Goal: Transaction & Acquisition: Purchase product/service

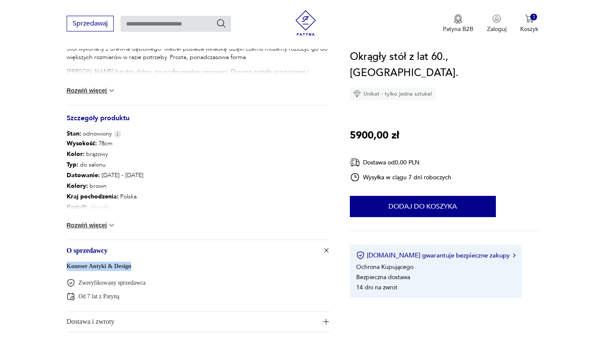
drag, startPoint x: 136, startPoint y: 267, endPoint x: 63, endPoint y: 265, distance: 73.1
click at [63, 265] on section "Opis produktu Stół z lat 60 ubiegłego wieku, Polska. Stół wyprodukowany przez J…" at bounding box center [302, 44] width 605 height 617
copy link "Koneser Antyki & Design"
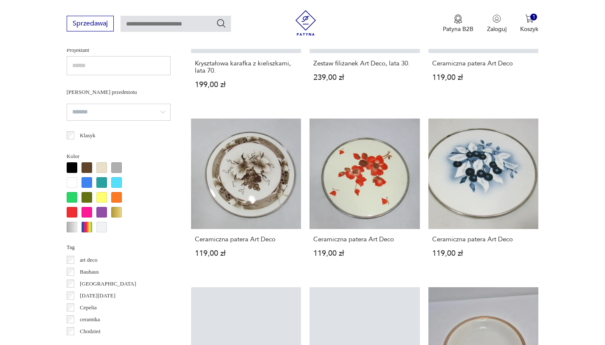
click at [257, 175] on link "Ceramiczna patera Art Deco 119,00 zł" at bounding box center [246, 195] width 110 height 155
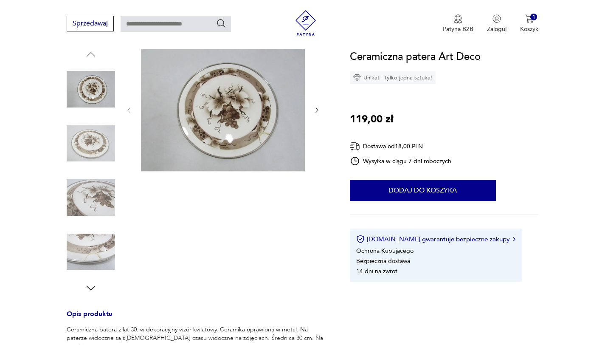
scroll to position [140, 0]
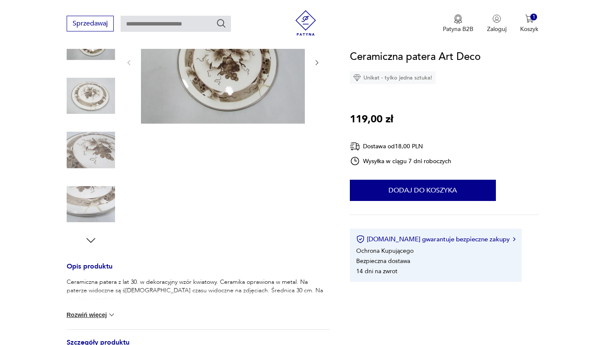
click at [369, 165] on div "Wysyłka w ciągu 7 dni roboczych" at bounding box center [401, 161] width 102 height 10
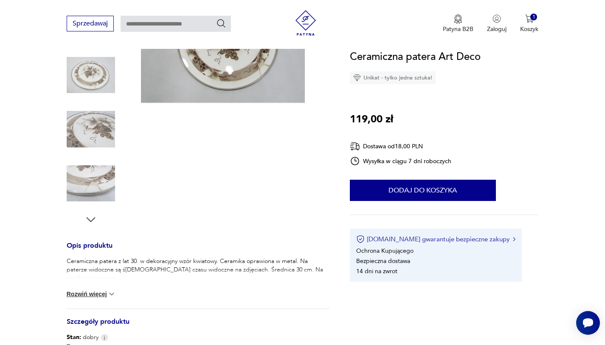
scroll to position [161, 0]
click at [420, 235] on button "[DOMAIN_NAME] gwarantuje bezpieczne zakupy" at bounding box center [435, 239] width 159 height 8
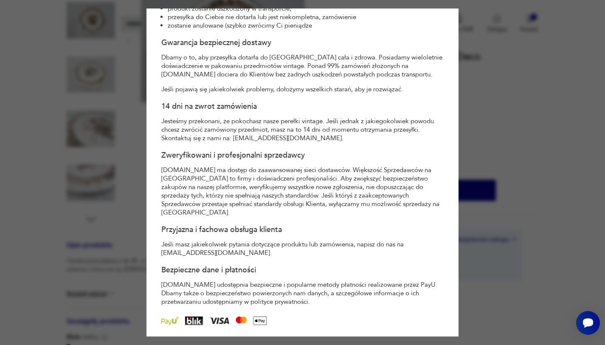
scroll to position [258, 0]
